Goal: Information Seeking & Learning: Learn about a topic

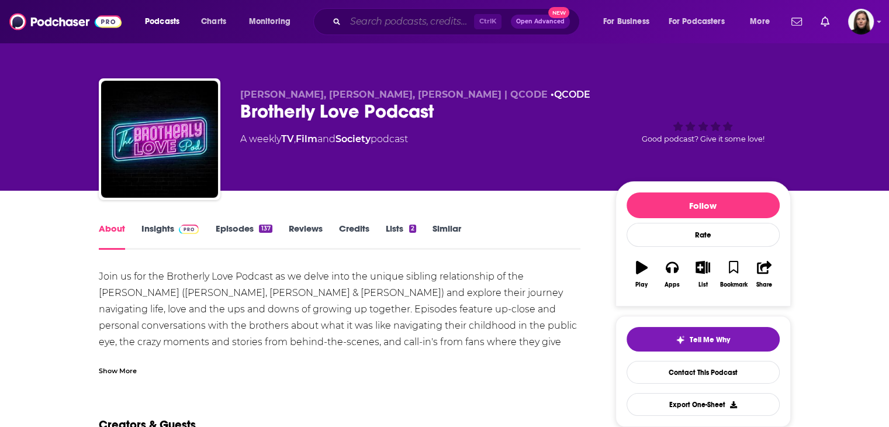
click at [422, 22] on input "Search podcasts, credits, & more..." at bounding box center [410, 21] width 129 height 19
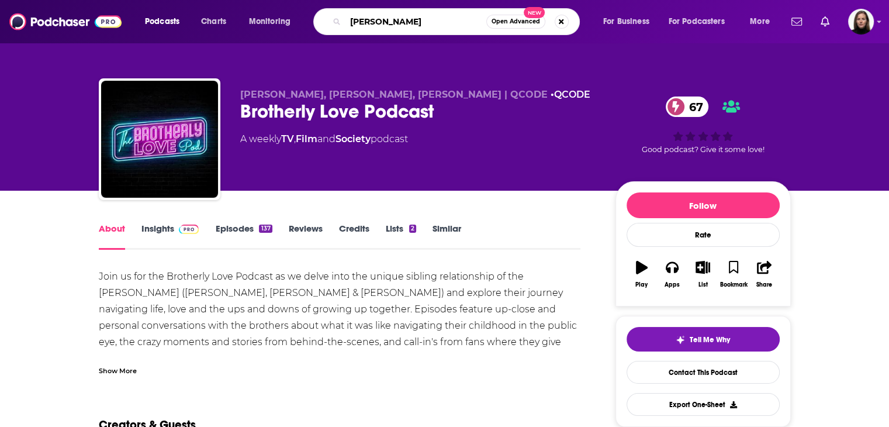
type input "[PERSON_NAME]"
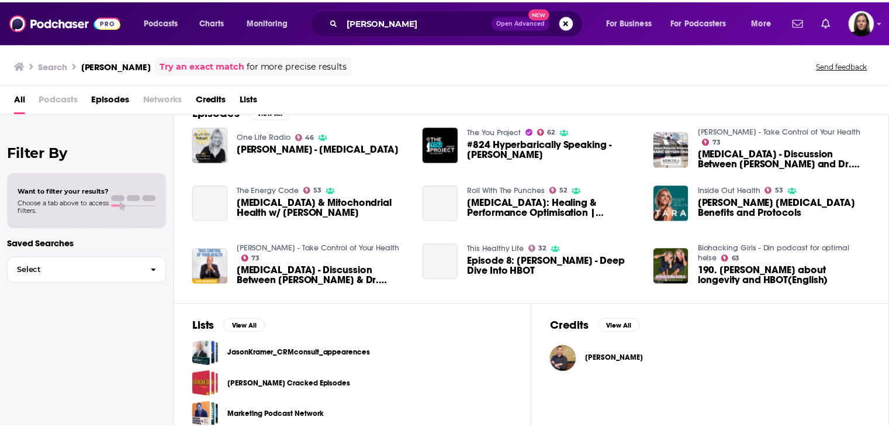
scroll to position [37, 0]
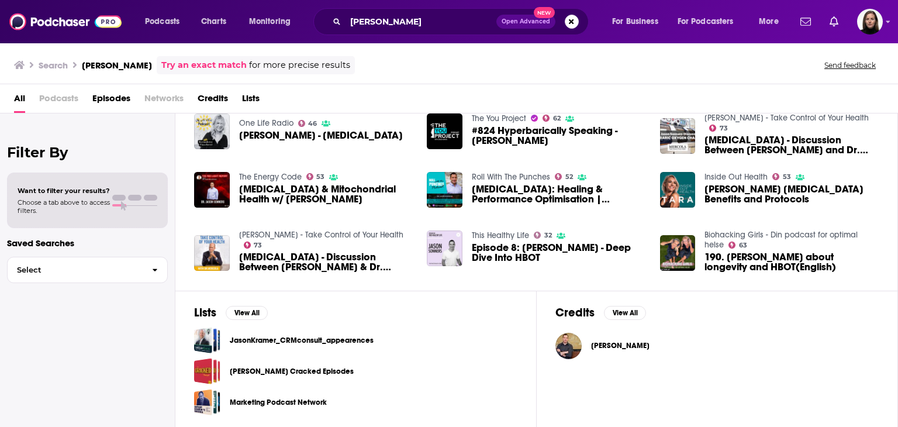
click at [630, 341] on span "[PERSON_NAME]" at bounding box center [620, 345] width 58 height 9
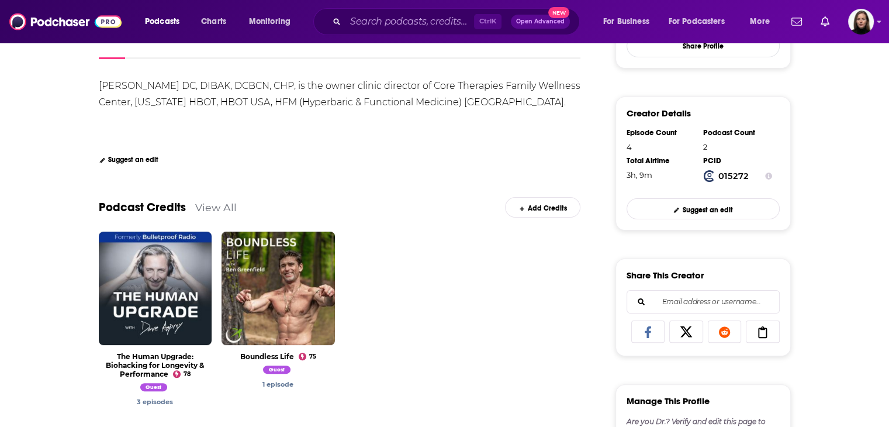
scroll to position [117, 0]
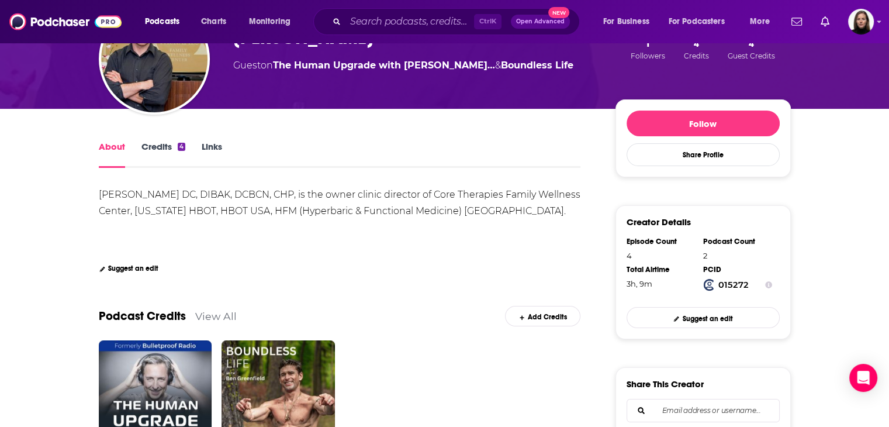
click at [163, 143] on link "Credits 4" at bounding box center [164, 154] width 44 height 27
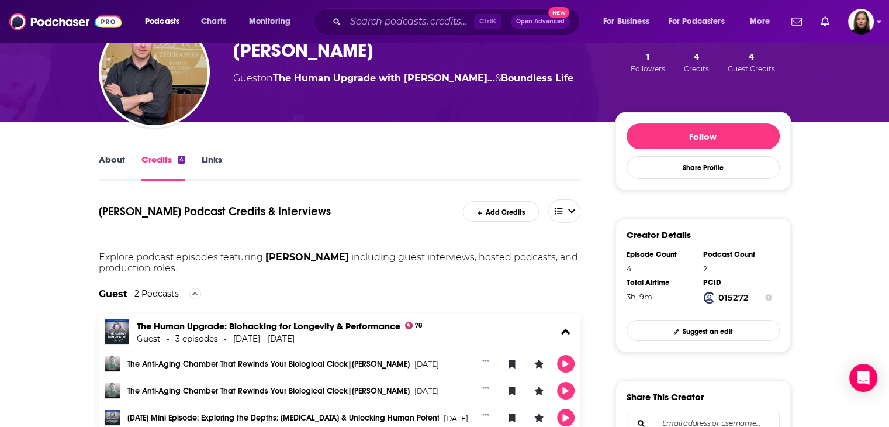
scroll to position [5, 0]
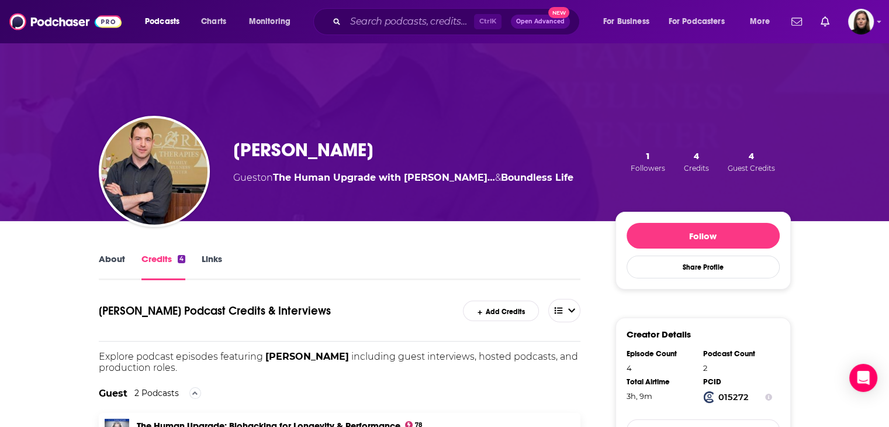
click at [206, 258] on link "Links" at bounding box center [212, 266] width 20 height 27
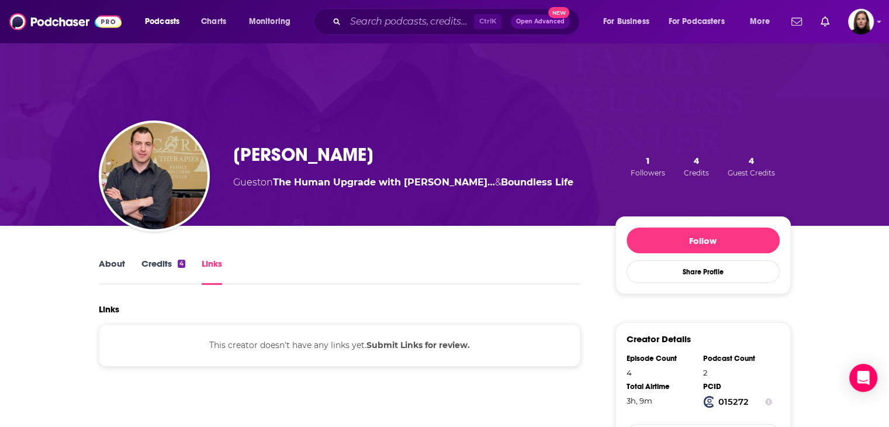
click at [164, 265] on link "Credits 4" at bounding box center [164, 271] width 44 height 27
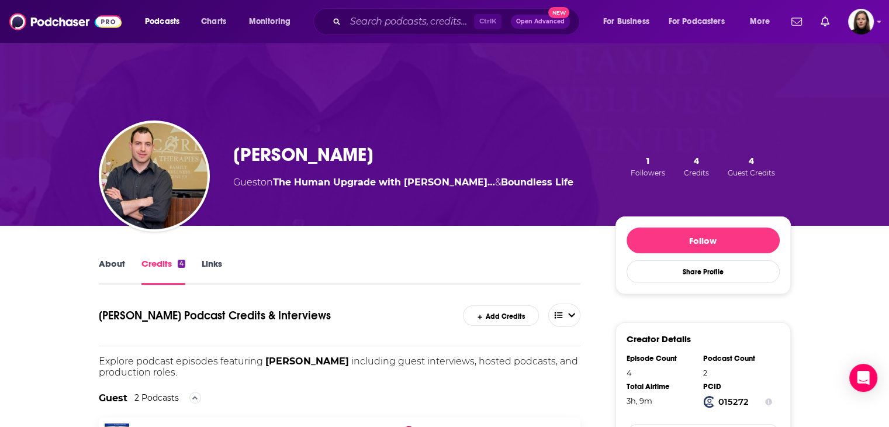
click at [116, 263] on link "About" at bounding box center [112, 271] width 26 height 27
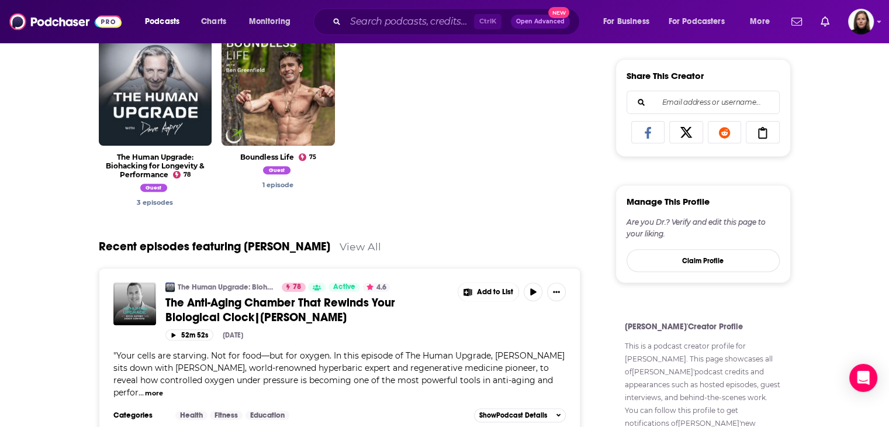
scroll to position [526, 0]
